Goal: Task Accomplishment & Management: Complete application form

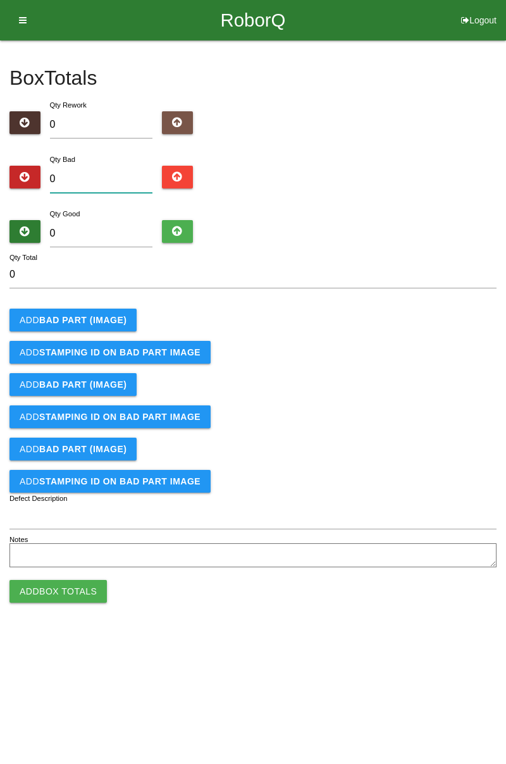
click at [117, 175] on input "0" at bounding box center [101, 179] width 103 height 27
type input "1"
type input "13"
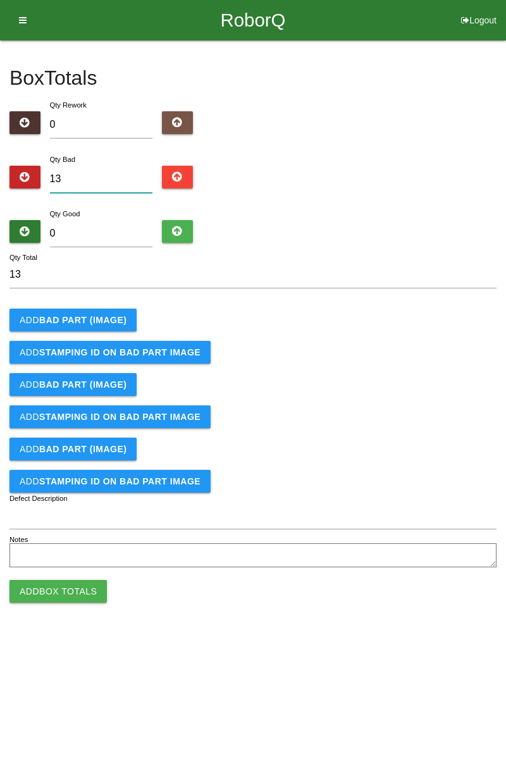
type input "13"
click at [119, 228] on input "0" at bounding box center [101, 233] width 103 height 27
type input "7"
type input "20"
type input "73"
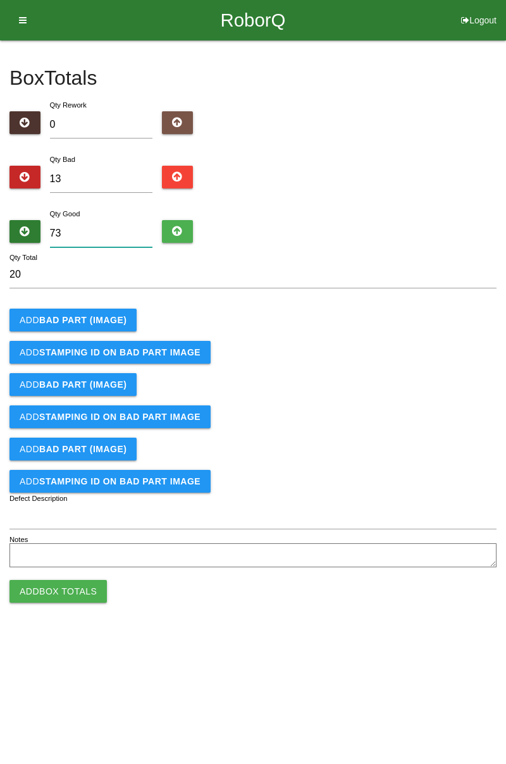
type input "86"
type input "7"
type input "20"
type input "71"
type input "84"
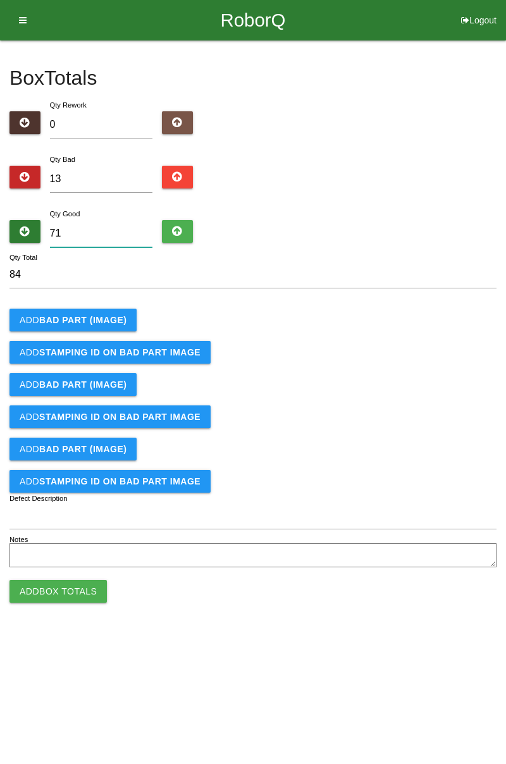
type input "71"
click at [101, 321] on b "BAD PART (IMAGE)" at bounding box center [82, 320] width 87 height 10
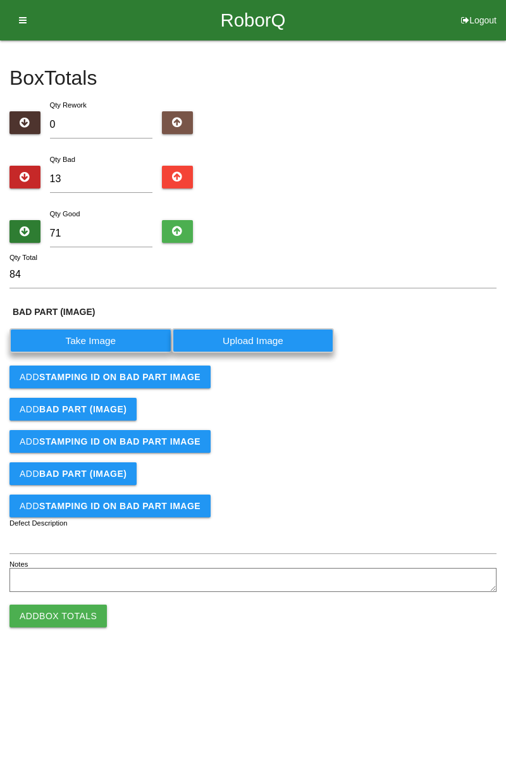
click at [113, 340] on label "Take Image" at bounding box center [90, 340] width 163 height 25
click at [0, 0] on \(IMAGE\) "Take Image" at bounding box center [0, 0] width 0 height 0
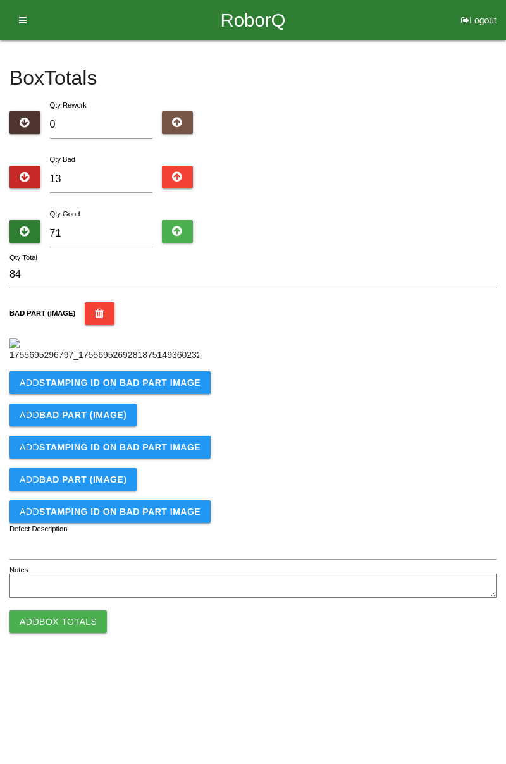
click at [176, 388] on b "STAMPING ID on BAD PART Image" at bounding box center [119, 383] width 161 height 10
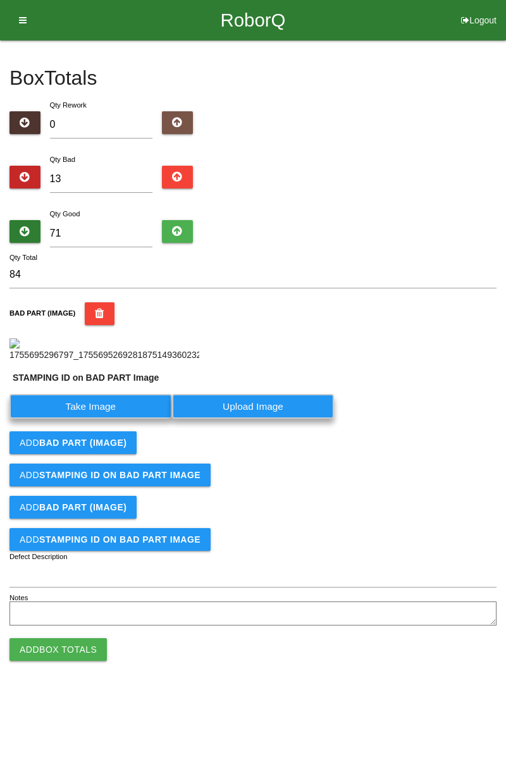
click at [115, 419] on label "Take Image" at bounding box center [90, 406] width 163 height 25
click at [0, 0] on PART "Take Image" at bounding box center [0, 0] width 0 height 0
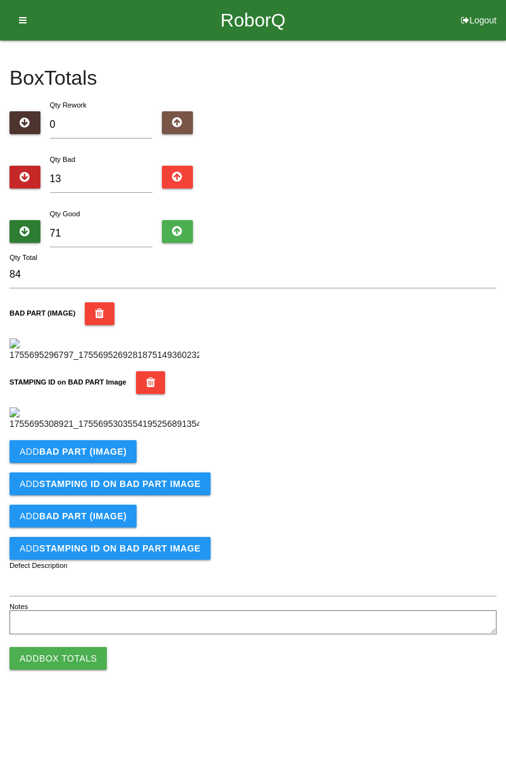
scroll to position [278, 0]
click at [127, 463] on button "Add BAD PART (IMAGE)" at bounding box center [72, 451] width 127 height 23
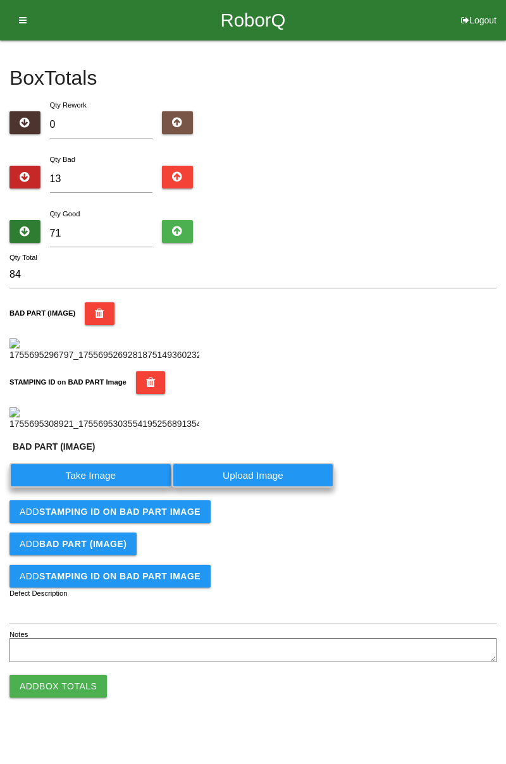
click at [129, 488] on label "Take Image" at bounding box center [90, 475] width 163 height 25
click at [0, 0] on \(IMAGE\) "Take Image" at bounding box center [0, 0] width 0 height 0
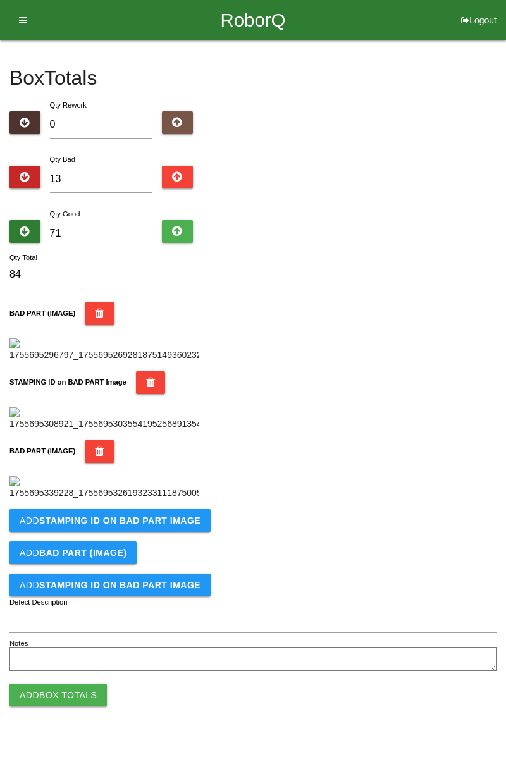
scroll to position [486, 0]
click at [173, 526] on b "STAMPING ID on BAD PART Image" at bounding box center [119, 521] width 161 height 10
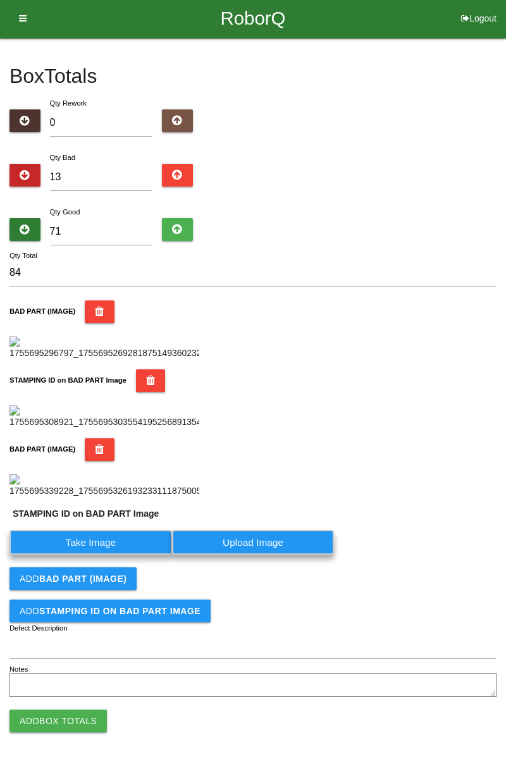
click at [113, 555] on label "Take Image" at bounding box center [90, 542] width 163 height 25
click at [0, 0] on PART "Take Image" at bounding box center [0, 0] width 0 height 0
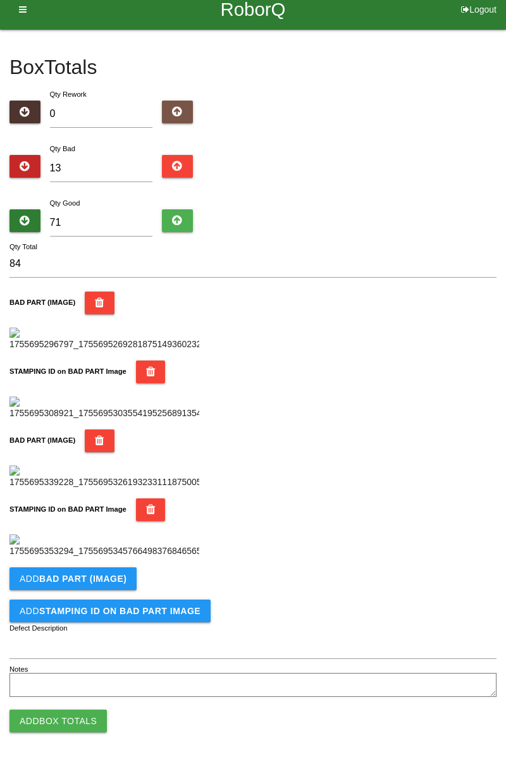
scroll to position [693, 0]
click at [108, 577] on b "BAD PART (IMAGE)" at bounding box center [82, 579] width 87 height 10
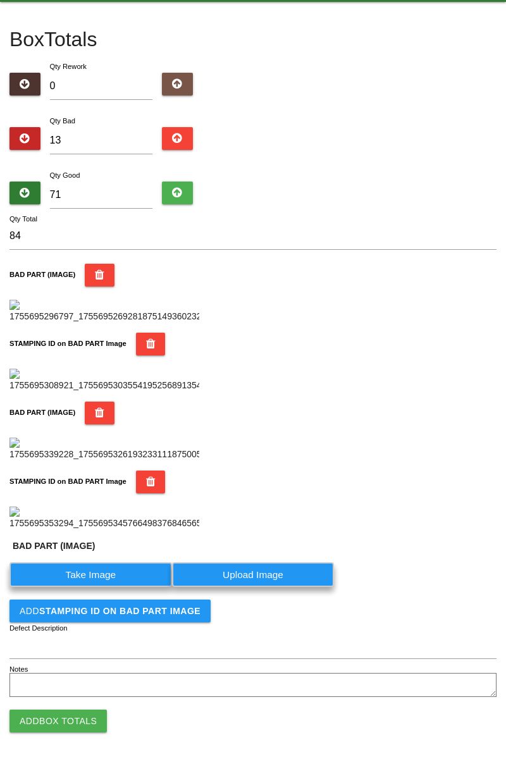
click at [106, 587] on label "Take Image" at bounding box center [90, 574] width 163 height 25
click at [0, 0] on \(IMAGE\) "Take Image" at bounding box center [0, 0] width 0 height 0
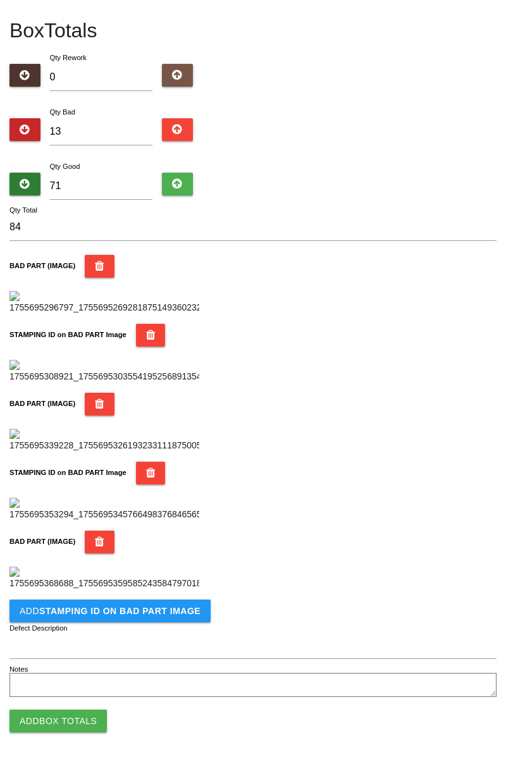
scroll to position [901, 0]
click at [135, 617] on button "Add STAMPING ID on BAD PART Image" at bounding box center [109, 611] width 201 height 23
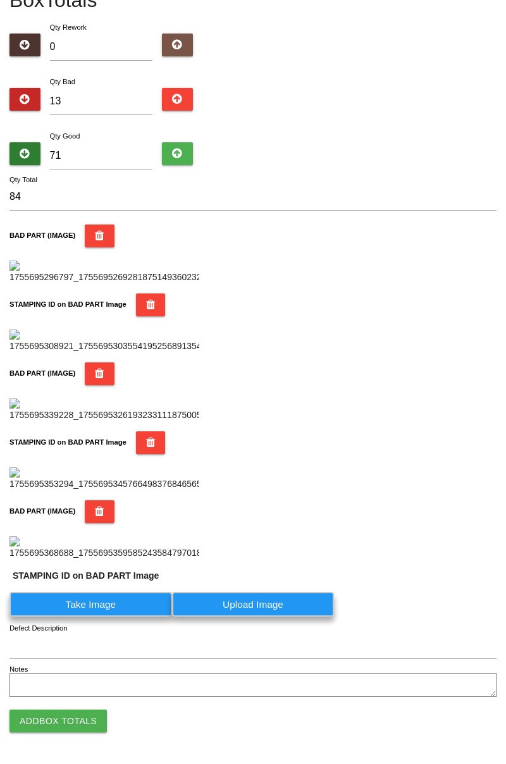
click at [118, 617] on label "Take Image" at bounding box center [90, 604] width 163 height 25
click at [0, 0] on PART "Take Image" at bounding box center [0, 0] width 0 height 0
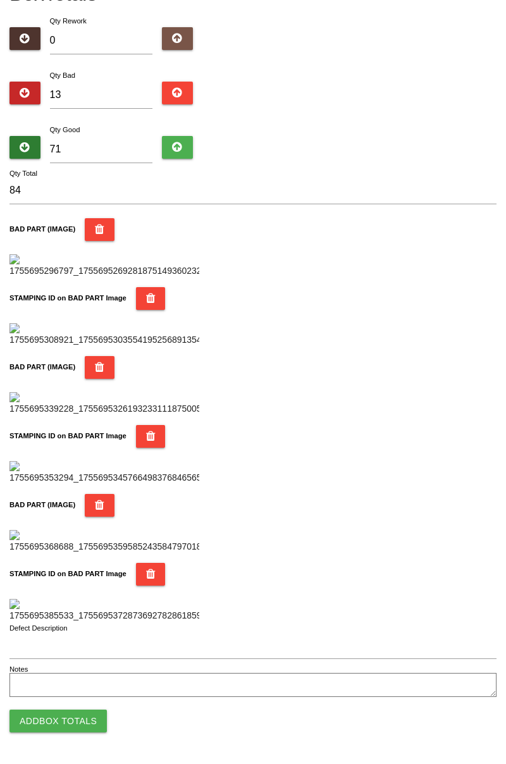
scroll to position [1108, 0]
click at [79, 717] on button "Add Box Totals" at bounding box center [57, 721] width 97 height 23
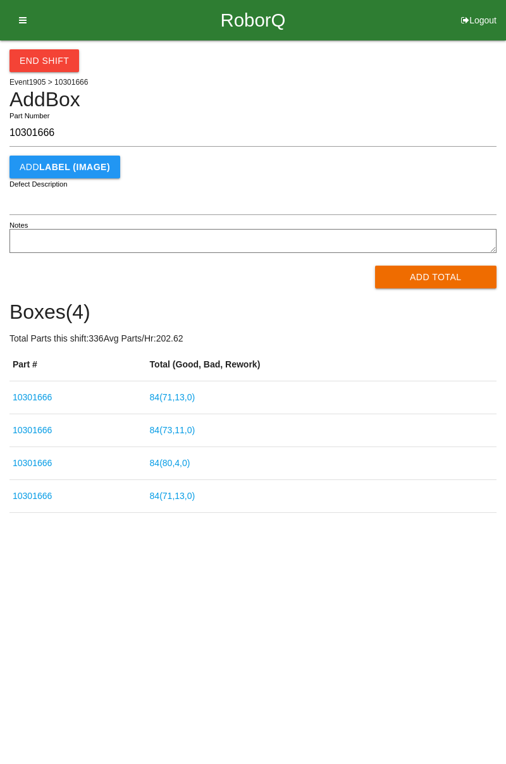
type input "10301666"
click at [448, 276] on button "Add Total" at bounding box center [436, 277] width 122 height 23
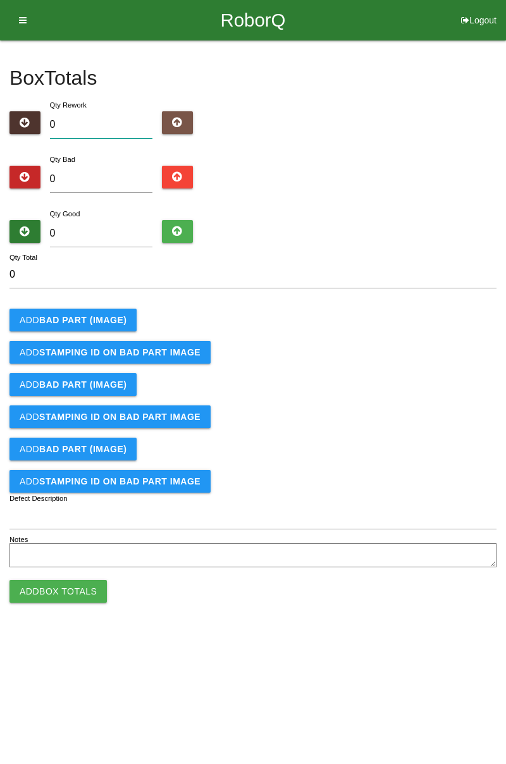
click at [106, 125] on input "0" at bounding box center [101, 124] width 103 height 27
click at [116, 173] on input "0" at bounding box center [101, 179] width 103 height 27
type input "7"
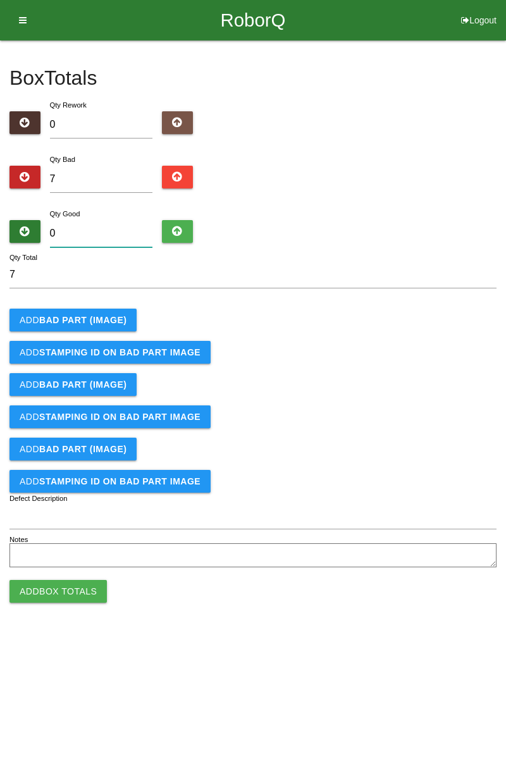
click at [123, 228] on input "0" at bounding box center [101, 233] width 103 height 27
type input "7"
type input "14"
type input "77"
type input "84"
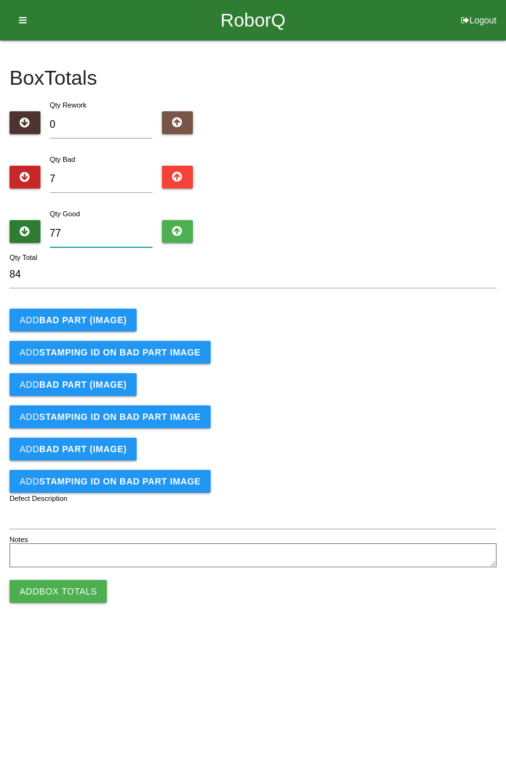
type input "77"
click at [98, 313] on button "Add BAD PART (IMAGE)" at bounding box center [72, 320] width 127 height 23
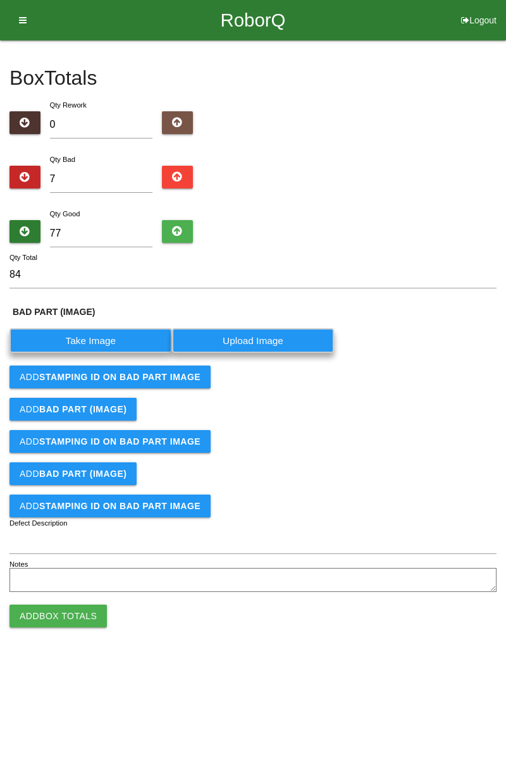
click at [101, 334] on label "Take Image" at bounding box center [90, 340] width 163 height 25
click at [0, 0] on \(IMAGE\) "Take Image" at bounding box center [0, 0] width 0 height 0
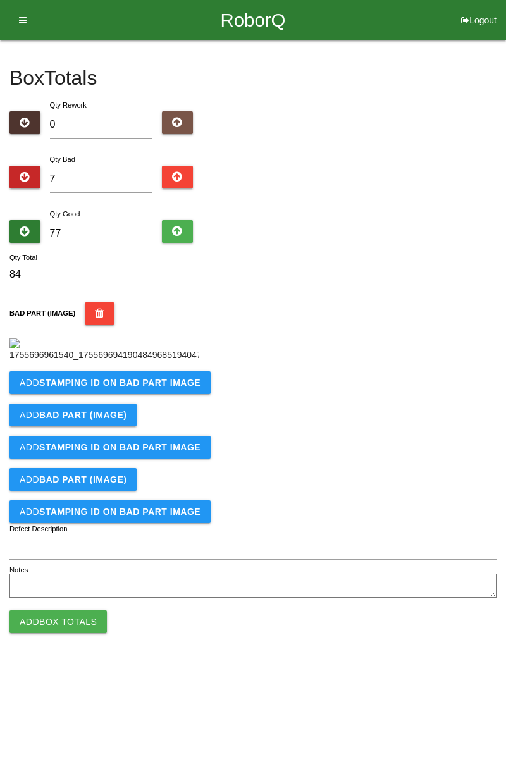
scroll to position [71, 0]
click at [174, 388] on b "STAMPING ID on BAD PART Image" at bounding box center [119, 383] width 161 height 10
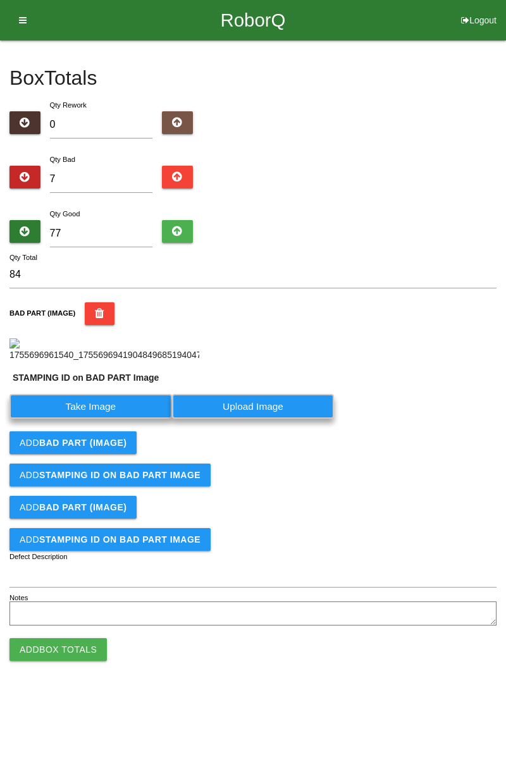
click at [120, 419] on label "Take Image" at bounding box center [90, 406] width 163 height 25
click at [0, 0] on PART "Take Image" at bounding box center [0, 0] width 0 height 0
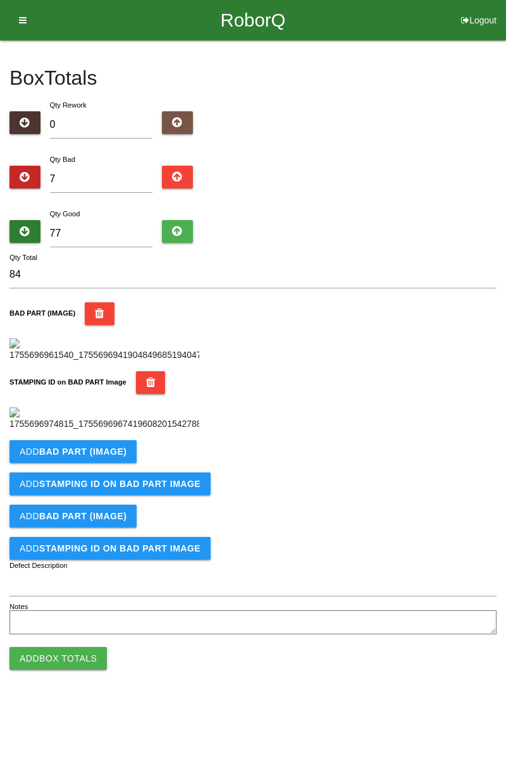
scroll to position [278, 0]
click at [113, 463] on button "Add BAD PART (IMAGE)" at bounding box center [72, 451] width 127 height 23
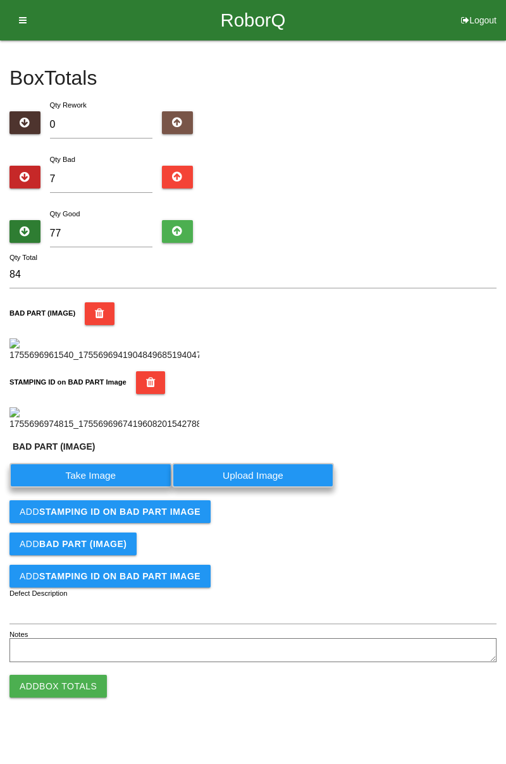
click at [106, 488] on label "Take Image" at bounding box center [90, 475] width 163 height 25
click at [0, 0] on \(IMAGE\) "Take Image" at bounding box center [0, 0] width 0 height 0
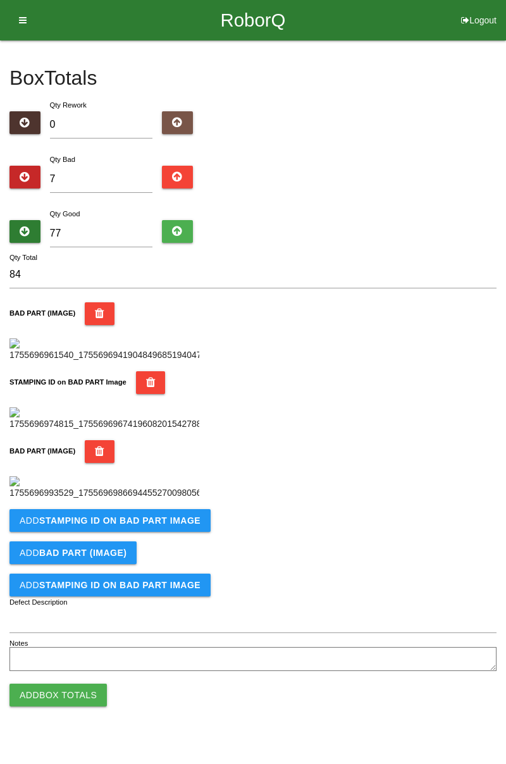
scroll to position [486, 0]
click at [168, 526] on b "STAMPING ID on BAD PART Image" at bounding box center [119, 521] width 161 height 10
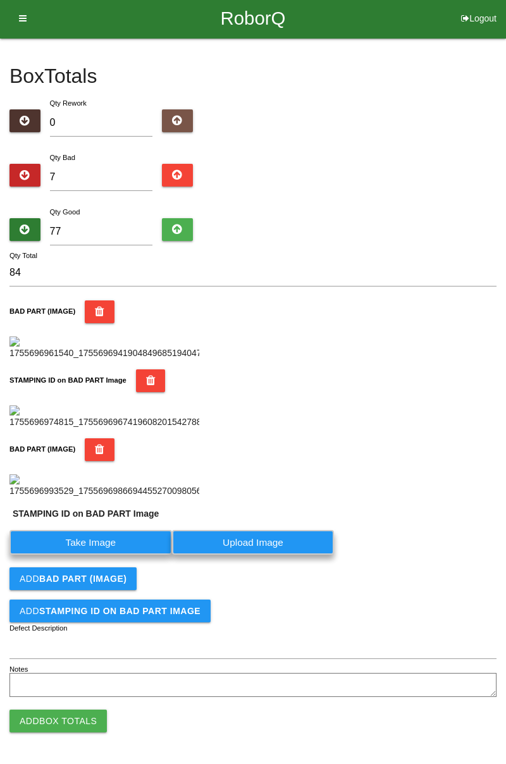
click at [102, 555] on label "Take Image" at bounding box center [90, 542] width 163 height 25
click at [0, 0] on PART "Take Image" at bounding box center [0, 0] width 0 height 0
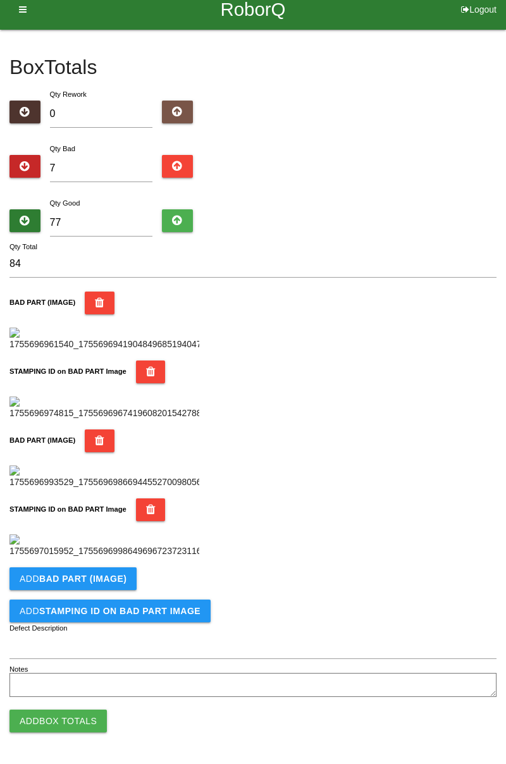
scroll to position [693, 0]
click at [96, 579] on b "BAD PART (IMAGE)" at bounding box center [82, 579] width 87 height 10
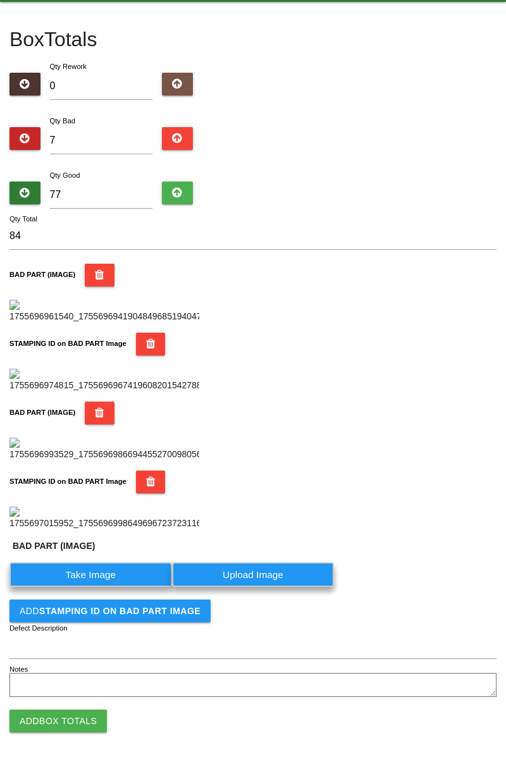
click at [98, 587] on label "Take Image" at bounding box center [90, 574] width 163 height 25
click at [0, 0] on \(IMAGE\) "Take Image" at bounding box center [0, 0] width 0 height 0
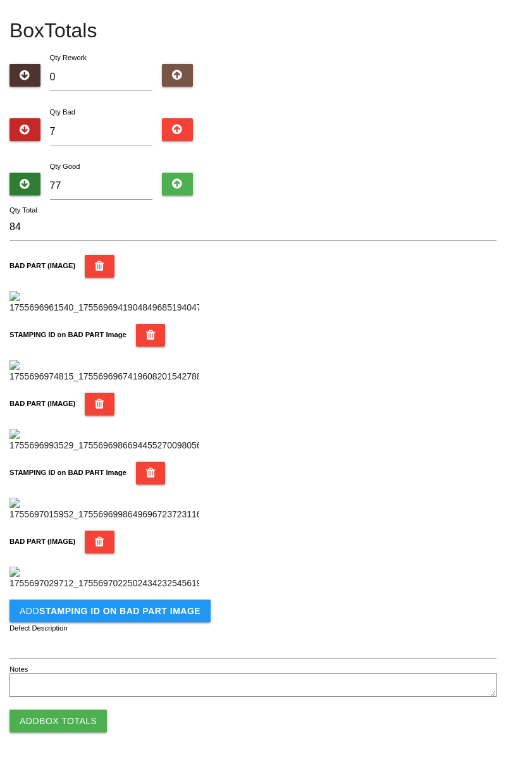
scroll to position [901, 0]
click at [135, 616] on b "STAMPING ID on BAD PART Image" at bounding box center [119, 611] width 161 height 10
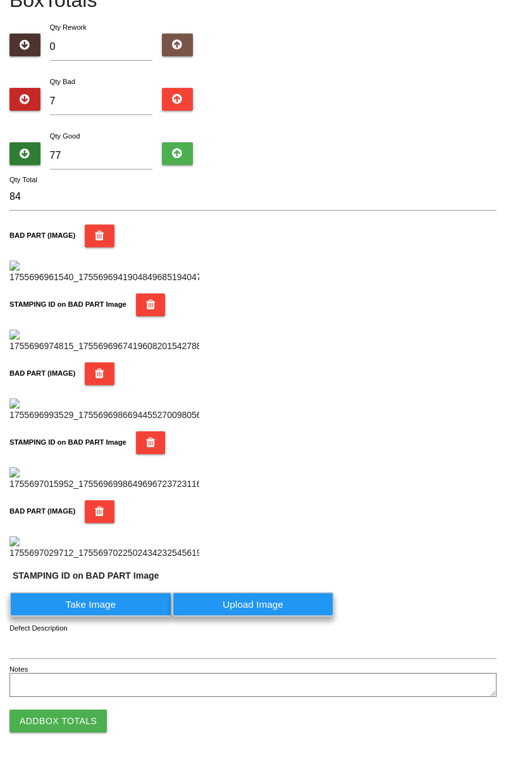
click at [116, 617] on label "Take Image" at bounding box center [90, 604] width 163 height 25
click at [0, 0] on PART "Take Image" at bounding box center [0, 0] width 0 height 0
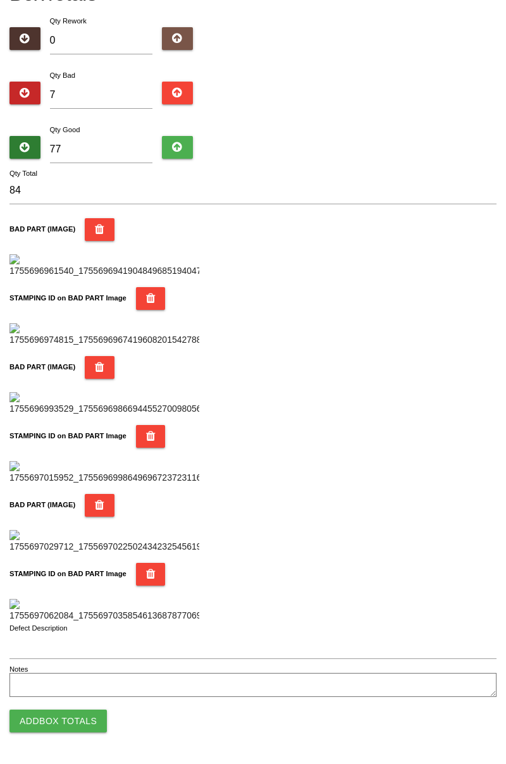
scroll to position [1108, 0]
click at [79, 724] on button "Add Box Totals" at bounding box center [57, 721] width 97 height 23
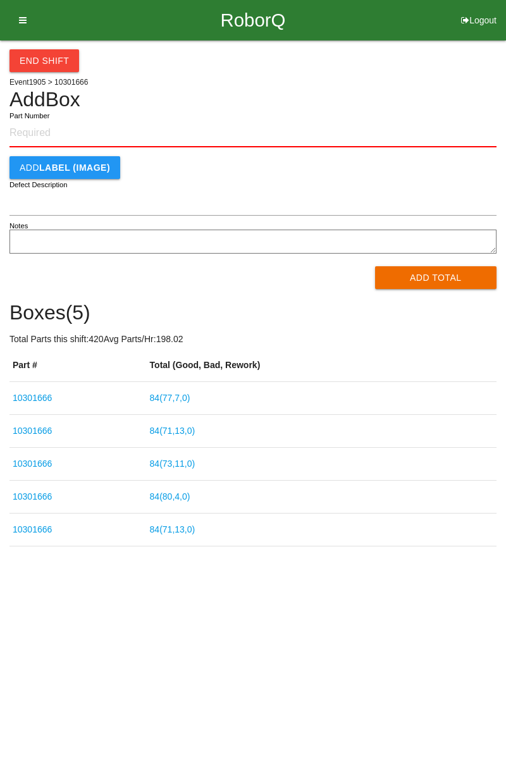
click at [40, 61] on button "End Shift" at bounding box center [44, 60] width 70 height 23
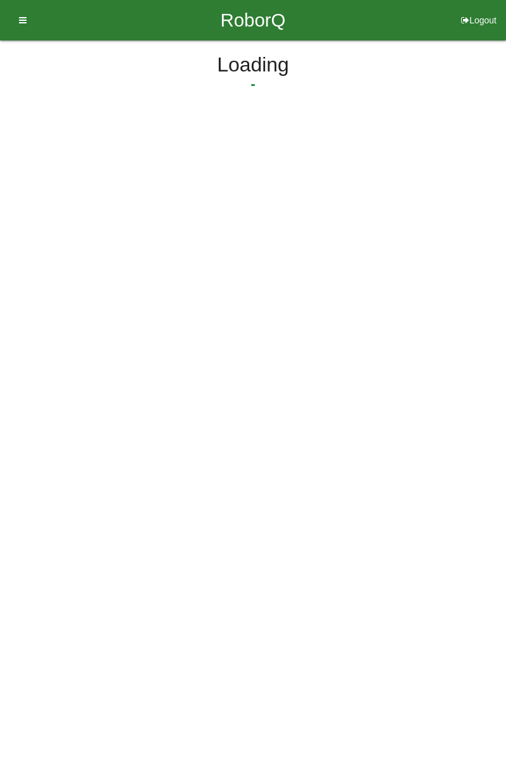
select select "9"
select select "37"
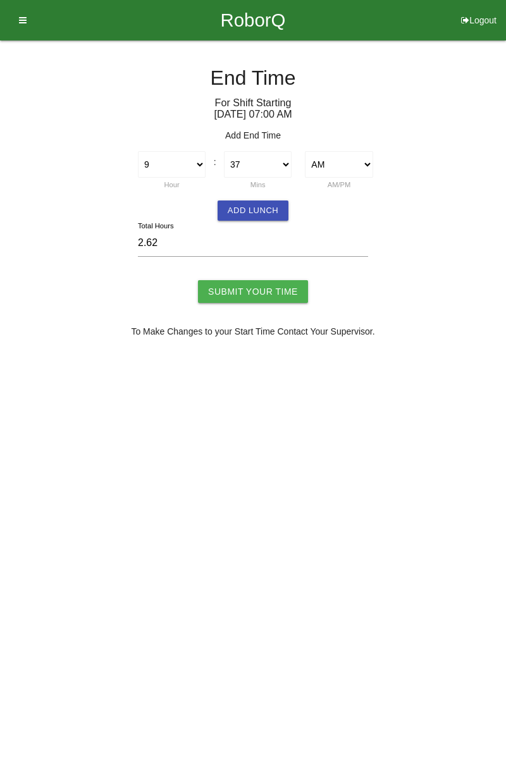
click at [475, 9] on button "Logout" at bounding box center [479, 4] width 54 height 9
select select "Worker"
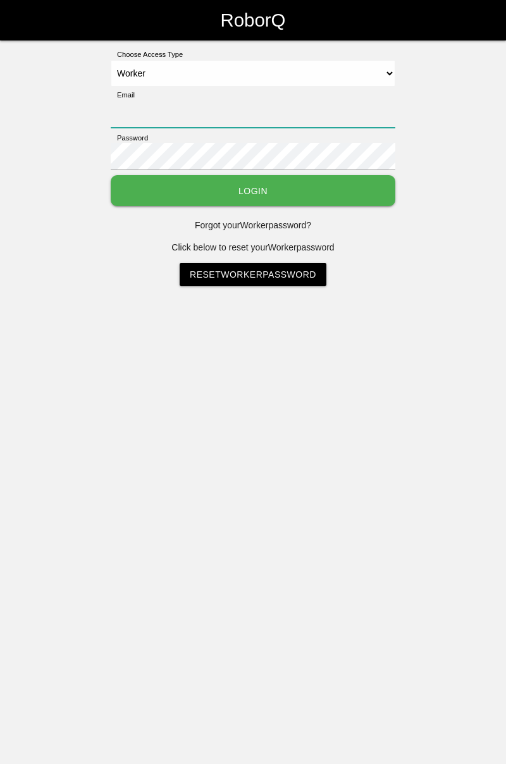
click at [220, 108] on input "Email" at bounding box center [253, 114] width 285 height 27
type input "[PERSON_NAME][EMAIL_ADDRESS][DOMAIN_NAME]"
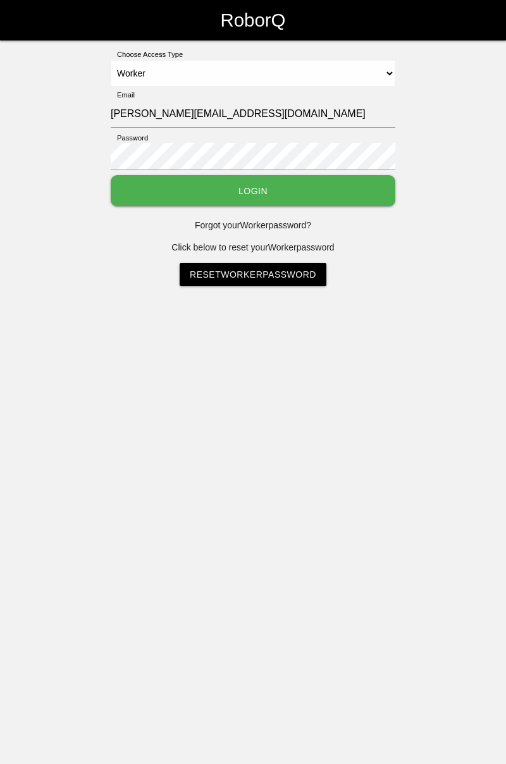
click at [259, 189] on button "Login" at bounding box center [253, 190] width 285 height 31
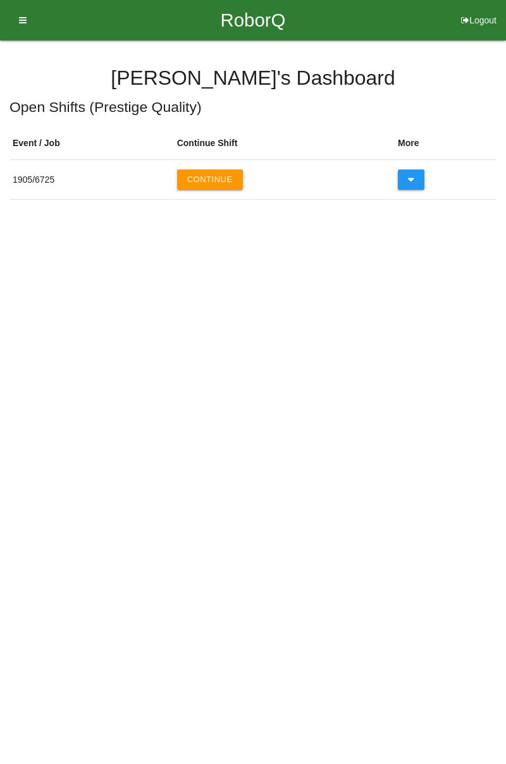
click at [211, 171] on button "Continue" at bounding box center [210, 180] width 66 height 20
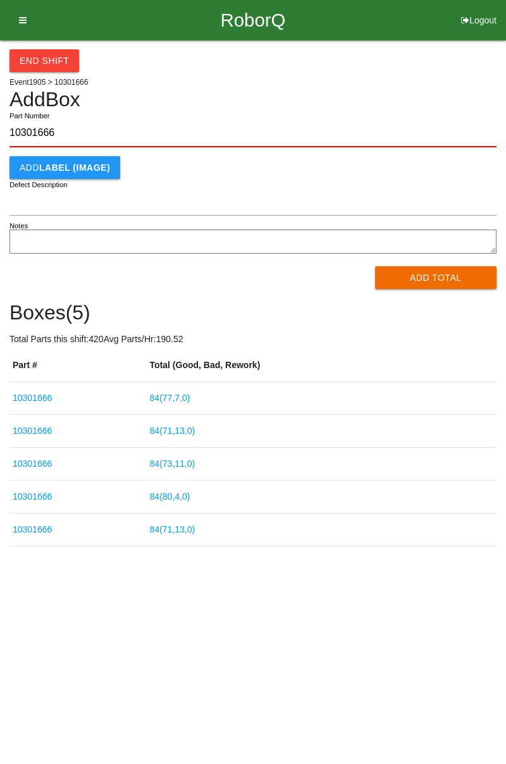
type input "10301666"
